Goal: Task Accomplishment & Management: Use online tool/utility

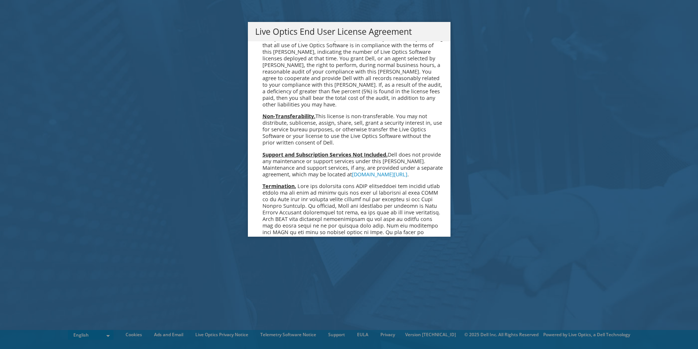
drag, startPoint x: 417, startPoint y: 118, endPoint x: 350, endPoint y: 126, distance: 67.7
click at [350, 126] on li "Non-Transferability. This license is non-transferable. You may not distribute, …" at bounding box center [353, 129] width 181 height 33
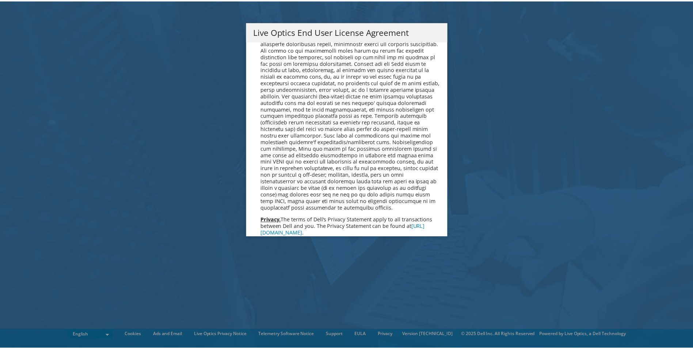
scroll to position [2762, 0]
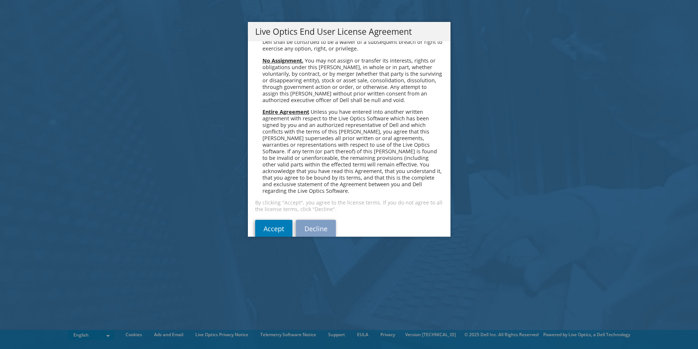
click at [319, 220] on link "Decline" at bounding box center [316, 229] width 40 height 18
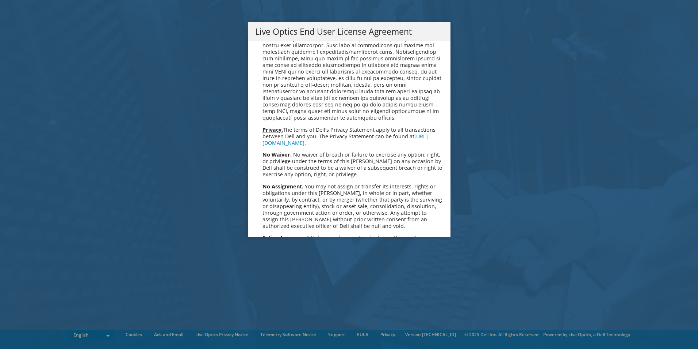
scroll to position [2762, 0]
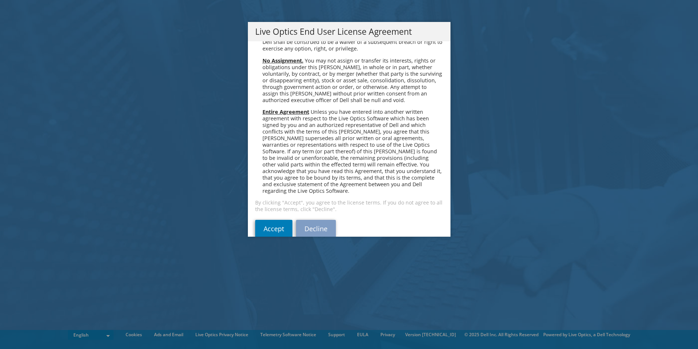
click at [364, 159] on span "Unless you have entered into another written agreement with respect to the Live…" at bounding box center [352, 151] width 179 height 86
click at [268, 220] on link "Accept" at bounding box center [273, 229] width 37 height 18
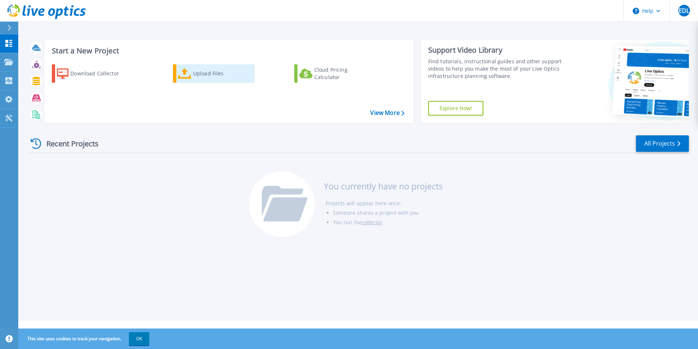
click at [198, 75] on div "Upload Files" at bounding box center [222, 73] width 58 height 15
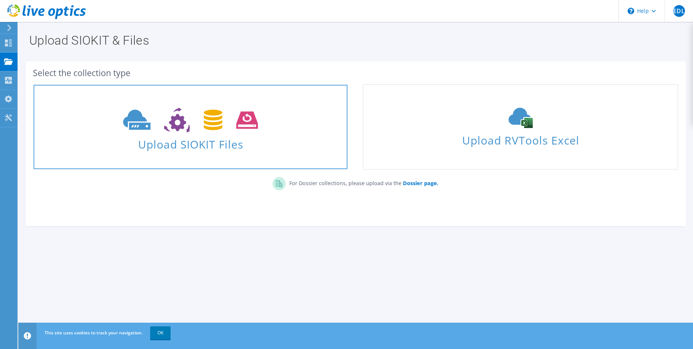
click at [214, 132] on icon at bounding box center [190, 119] width 135 height 25
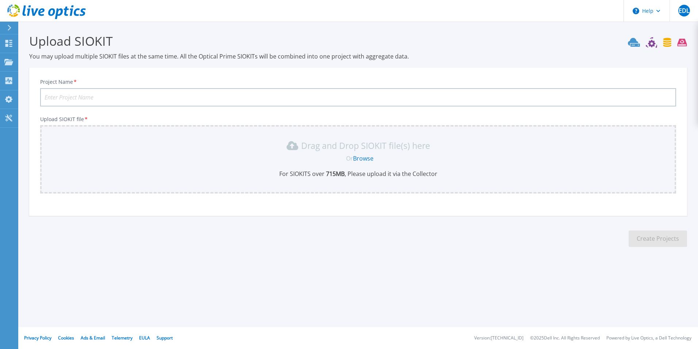
click at [164, 94] on input "Project Name *" at bounding box center [358, 97] width 636 height 18
click at [361, 157] on link "Browse" at bounding box center [363, 158] width 20 height 8
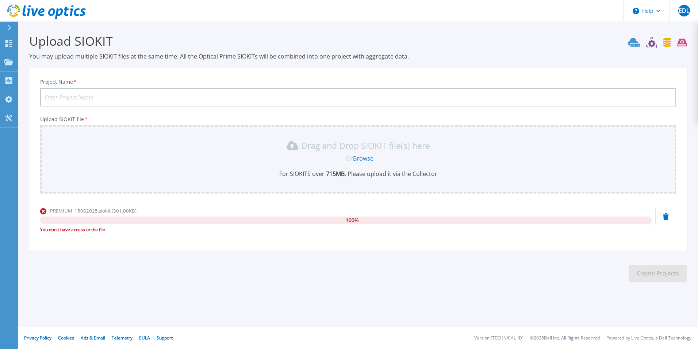
click at [364, 160] on link "Browse" at bounding box center [363, 158] width 20 height 8
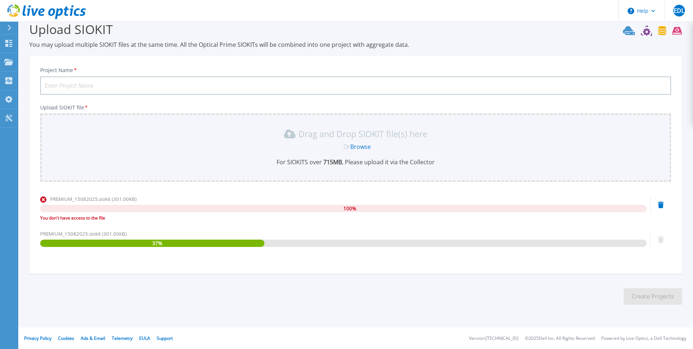
scroll to position [12, 0]
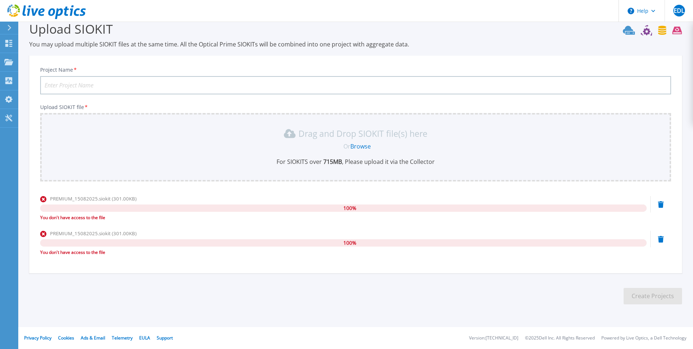
click at [358, 146] on link "Browse" at bounding box center [360, 146] width 20 height 8
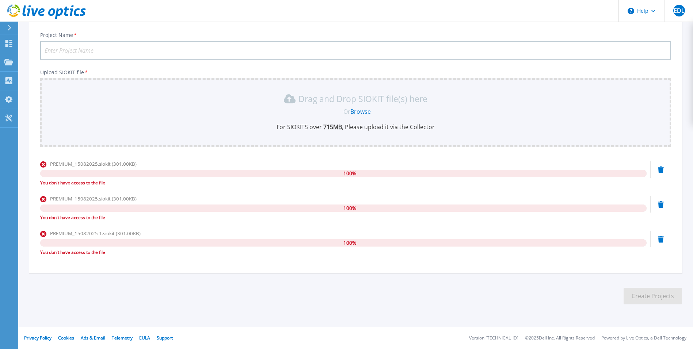
scroll to position [0, 0]
